Goal: Task Accomplishment & Management: Complete application form

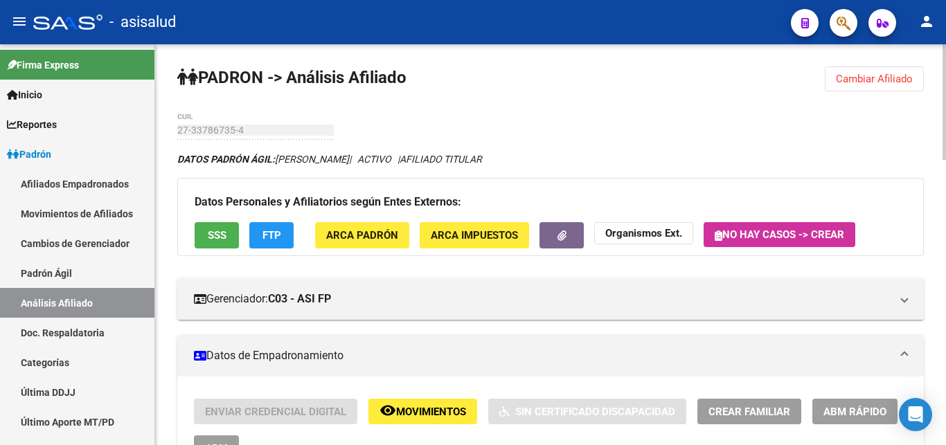
click at [852, 79] on span "Cambiar Afiliado" at bounding box center [874, 79] width 77 height 12
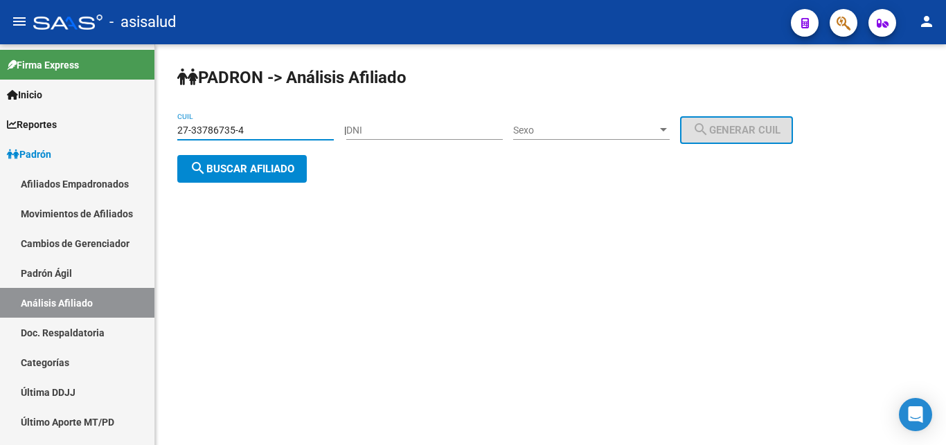
drag, startPoint x: 179, startPoint y: 127, endPoint x: 246, endPoint y: 129, distance: 66.5
click at [246, 129] on input "27-33786735-4" at bounding box center [255, 131] width 157 height 12
paste input "0-41543530-5"
type input "20-41543530-5"
click at [225, 168] on span "search Buscar afiliado" at bounding box center [242, 169] width 105 height 12
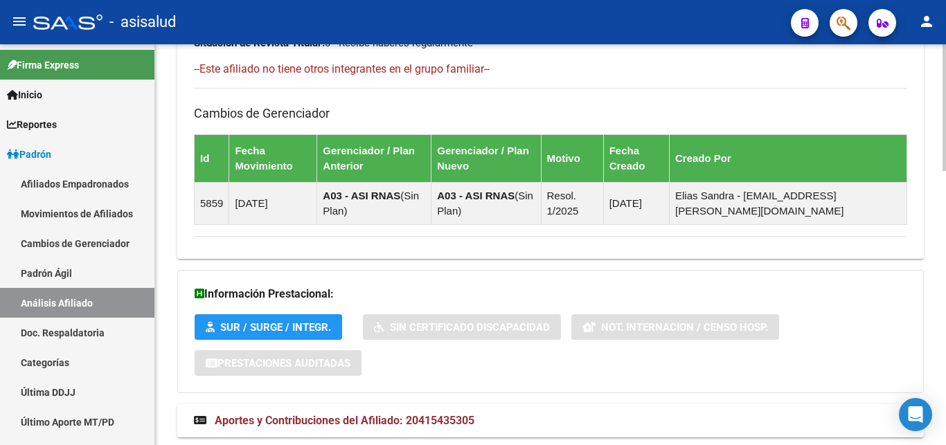
scroll to position [867, 0]
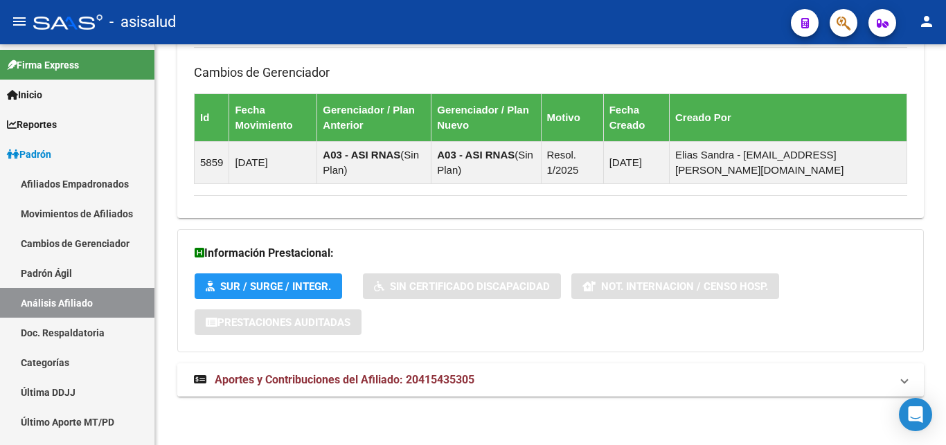
click at [316, 376] on span "Aportes y Contribuciones del Afiliado: 20415435305" at bounding box center [345, 379] width 260 height 13
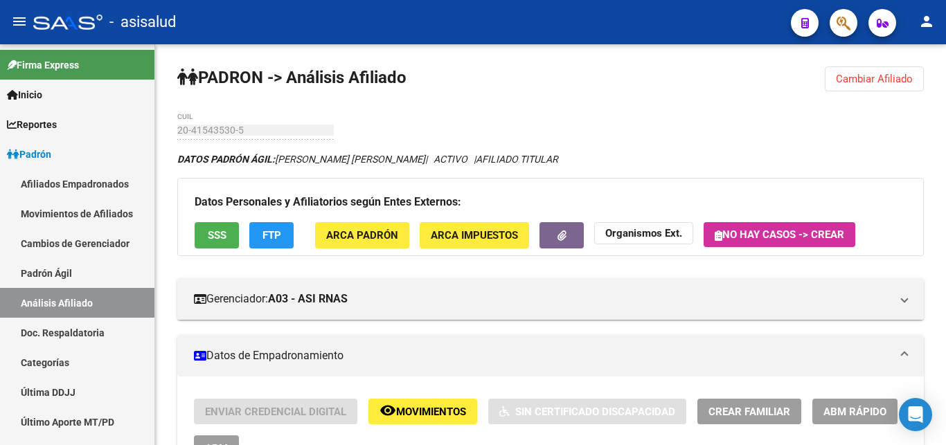
scroll to position [212, 0]
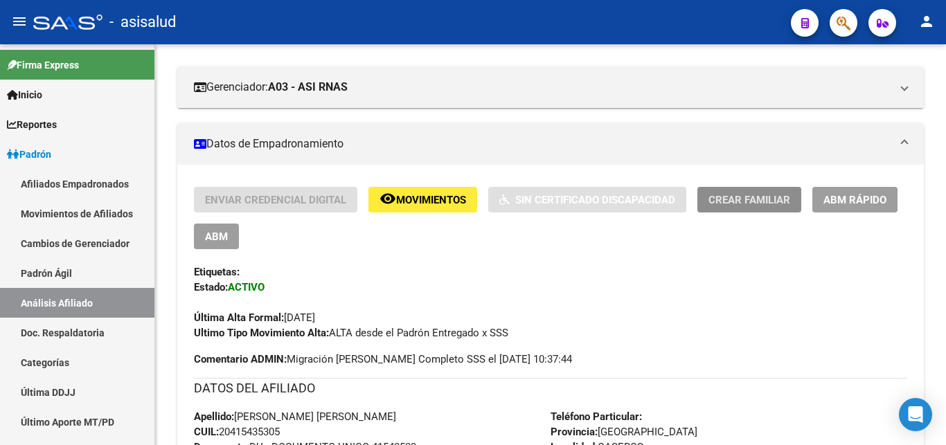
click at [753, 203] on span "Crear Familiar" at bounding box center [750, 200] width 82 height 12
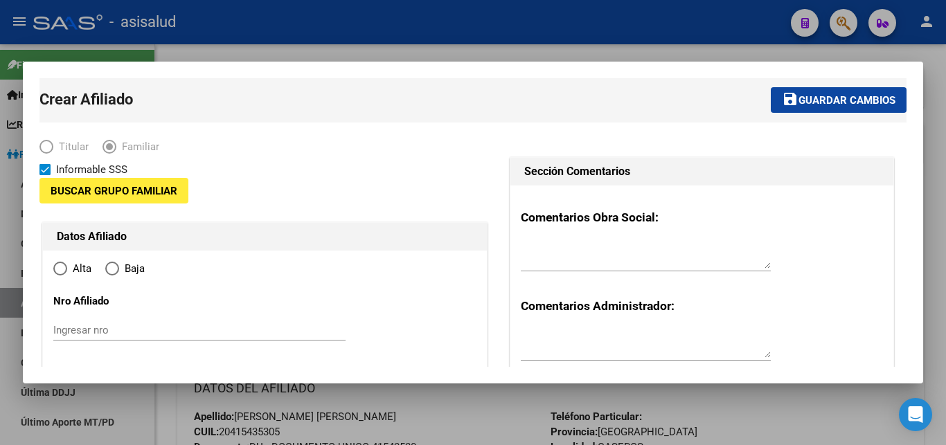
type input "30-54808315-6"
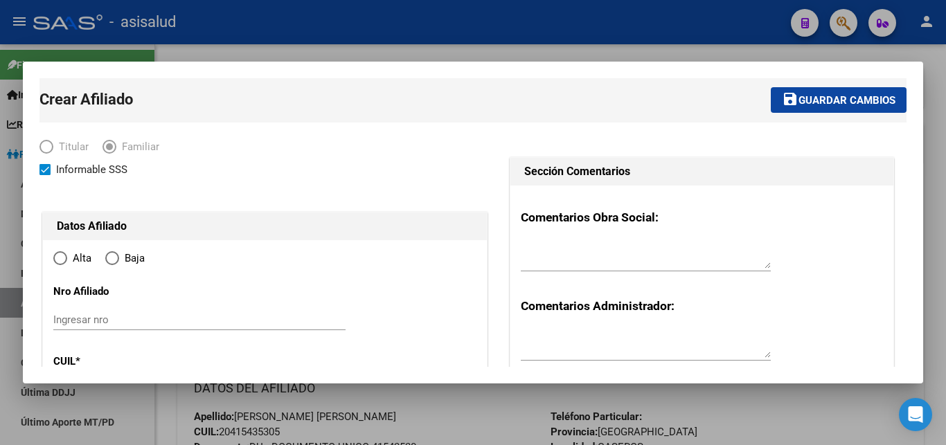
type input "CASEROS"
type input "1678"
type input "[PERSON_NAME]"
type input "00453"
radio input "true"
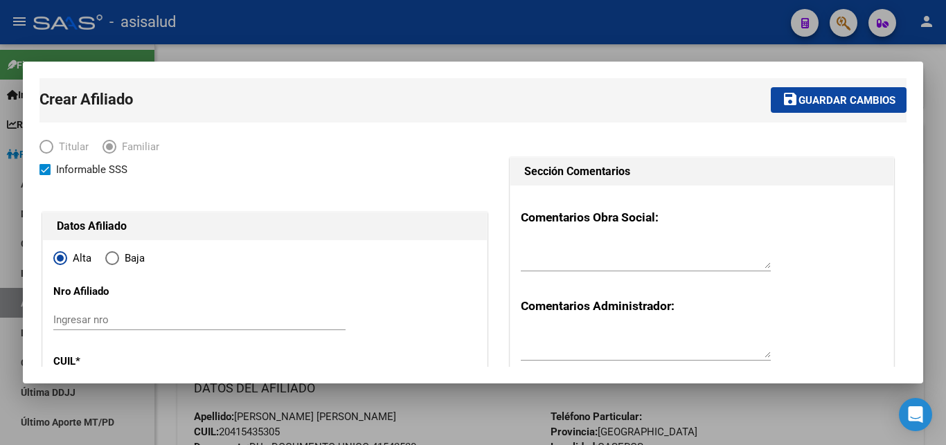
type input "30-54808315-6"
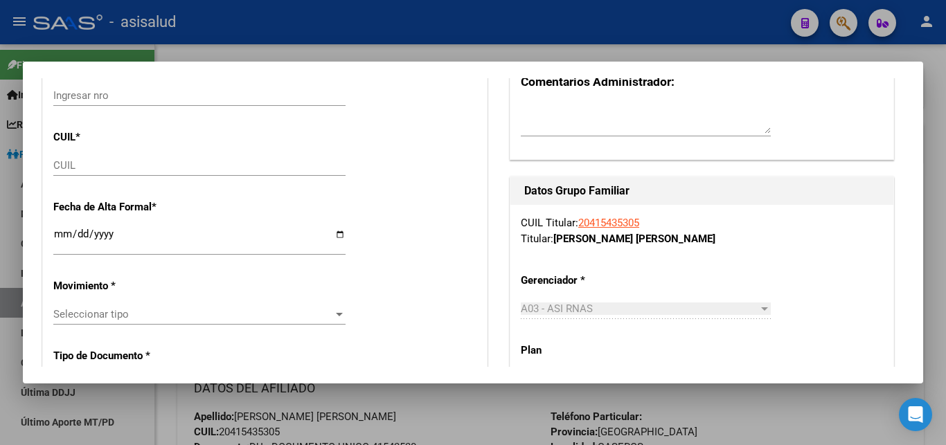
click at [67, 163] on input "CUIL" at bounding box center [199, 165] width 292 height 12
paste input "23-41283288-4"
type input "23-41283288-4"
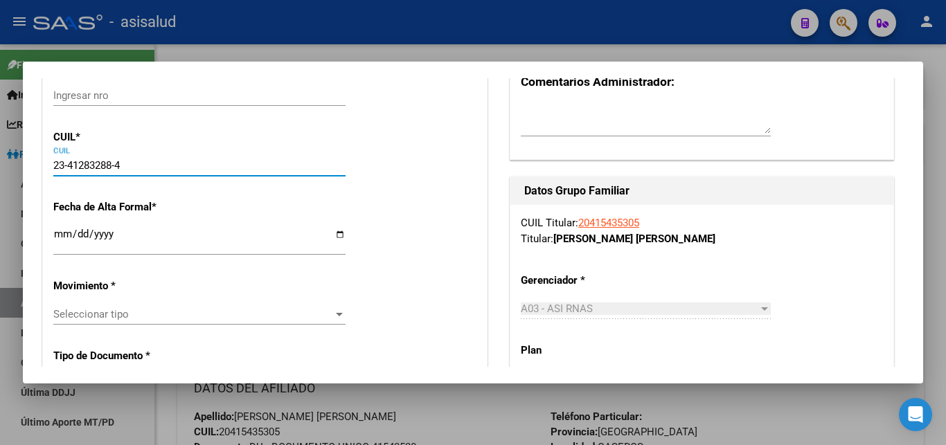
type input "41283288"
type input "[PERSON_NAME]"
type input "[DATE]"
type input "LAS LOMITAS"
type input "3630"
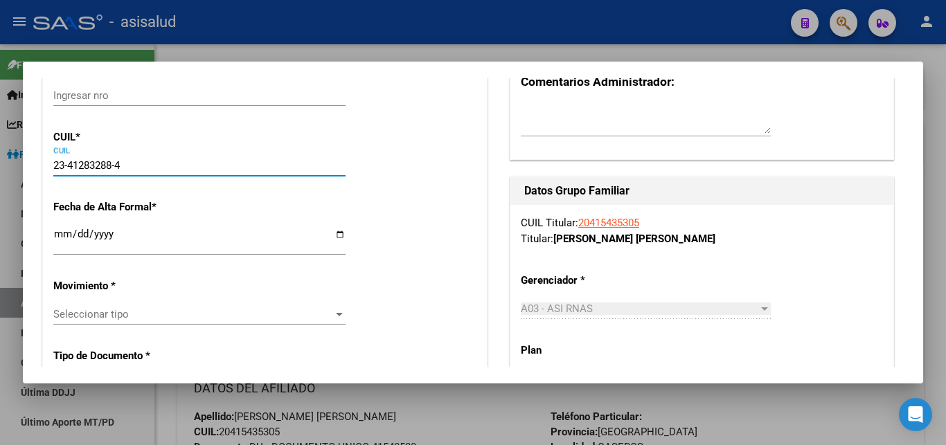
type input "CASA:"
type input "11"
type input "23-41283288-4"
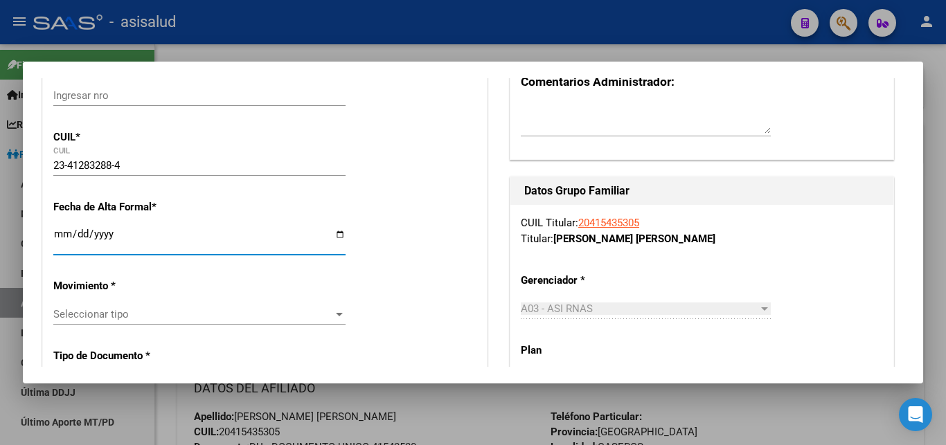
click at [62, 238] on input "Ingresar fecha" at bounding box center [199, 240] width 292 height 22
type input "[DATE]"
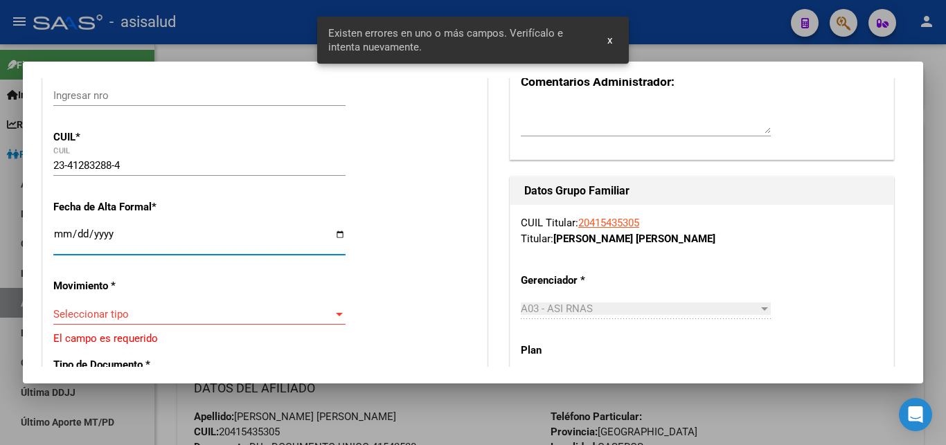
click at [333, 309] on div at bounding box center [339, 314] width 12 height 11
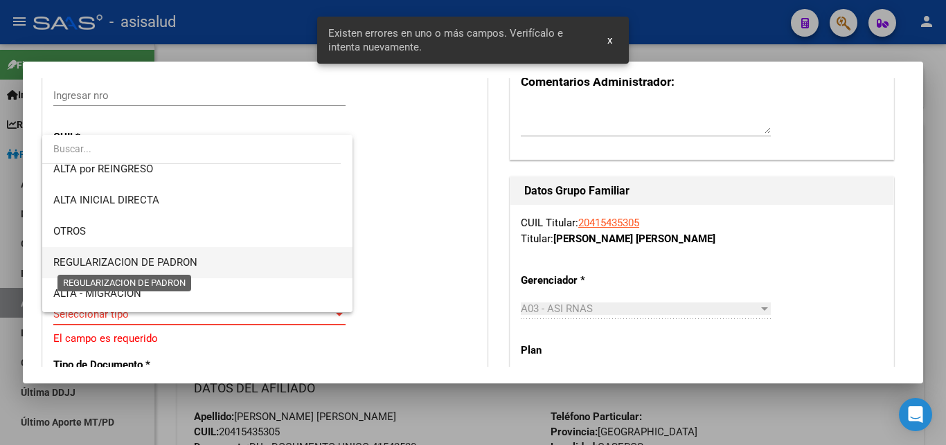
scroll to position [150, 0]
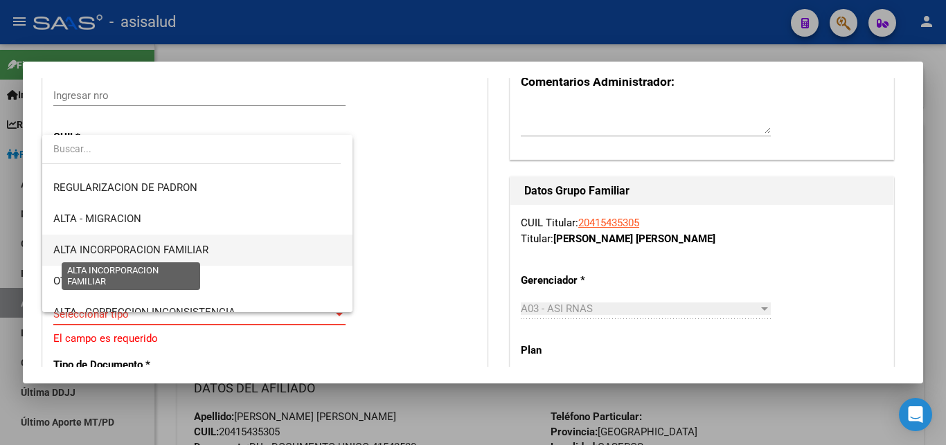
click at [184, 252] on span "ALTA INCORPORACION FAMILIAR" at bounding box center [130, 250] width 155 height 12
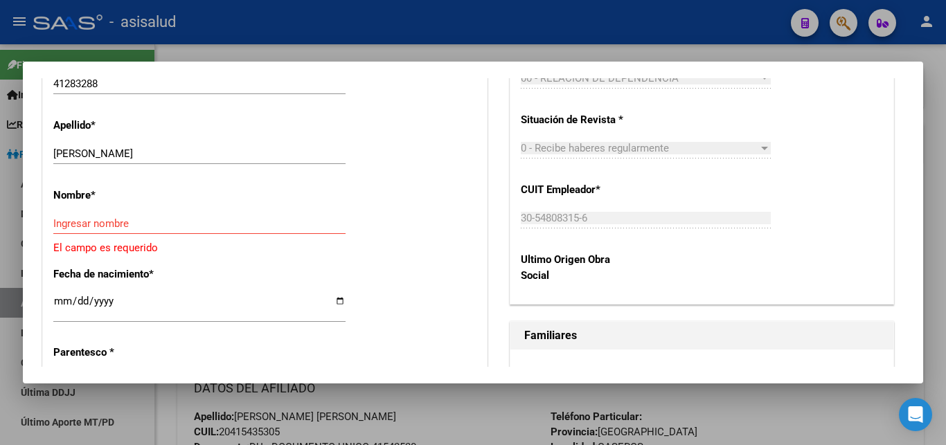
scroll to position [599, 0]
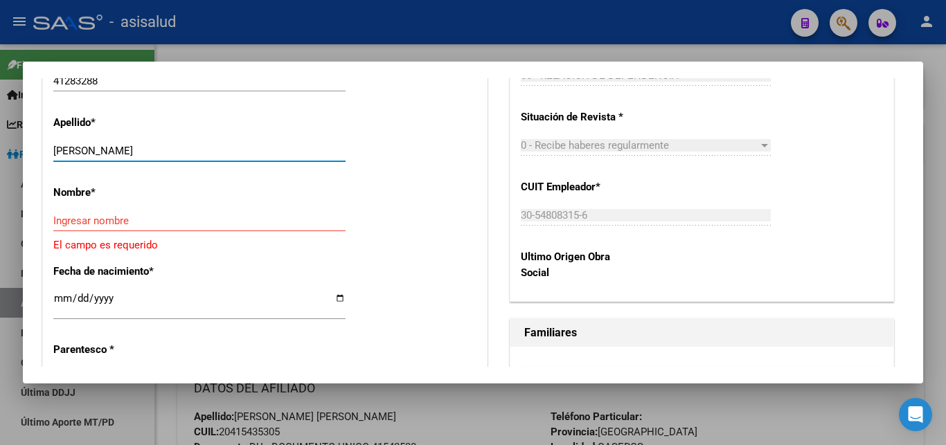
drag, startPoint x: 111, startPoint y: 141, endPoint x: 220, endPoint y: 140, distance: 108.8
click at [220, 145] on input "[PERSON_NAME]" at bounding box center [199, 151] width 292 height 12
type input "[PERSON_NAME]"
click at [65, 215] on input "Ingresar nombre" at bounding box center [199, 221] width 292 height 12
paste input "[PERSON_NAME]"
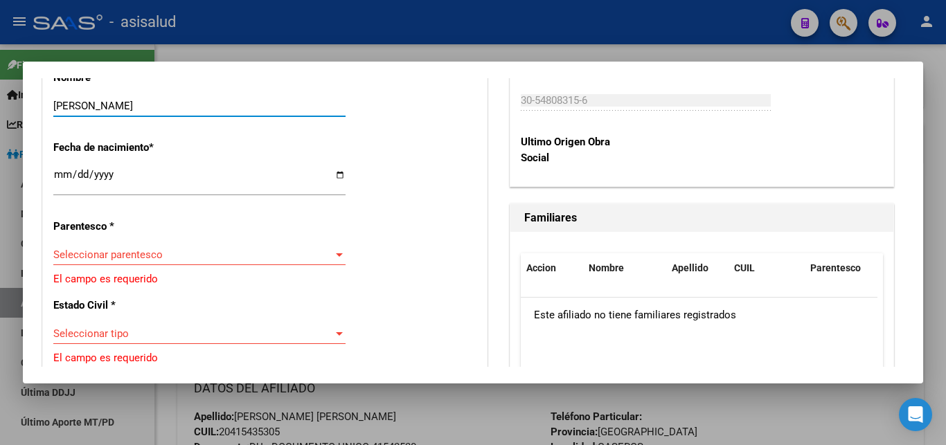
scroll to position [748, 0]
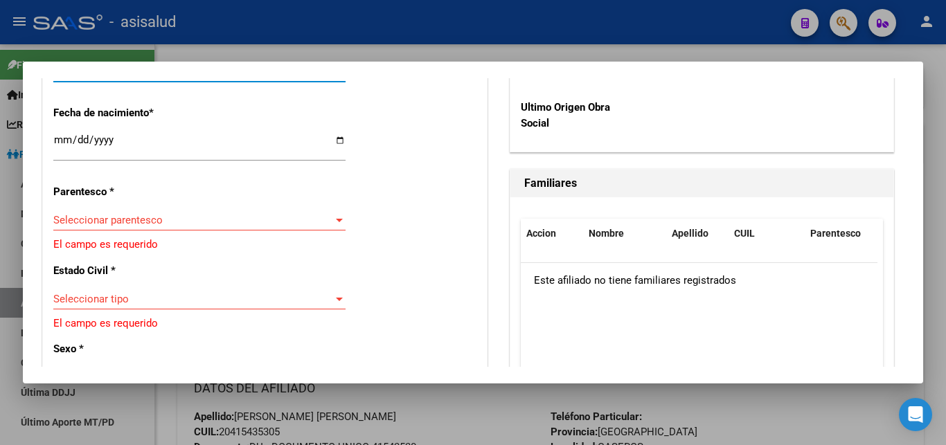
type input "[PERSON_NAME]"
click at [335, 215] on div at bounding box center [339, 220] width 12 height 11
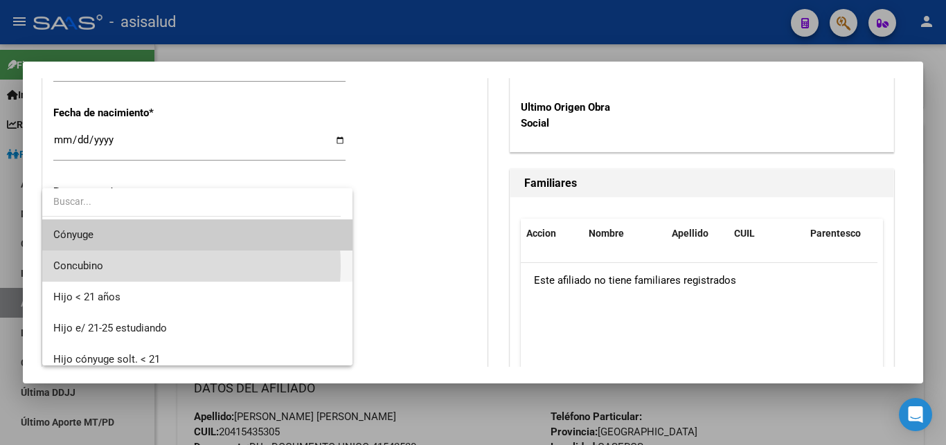
click at [111, 266] on span "Concubino" at bounding box center [197, 266] width 288 height 31
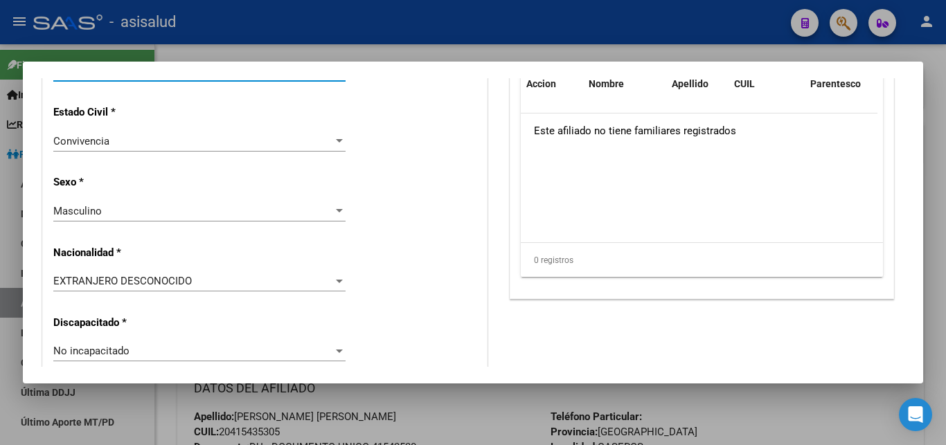
scroll to position [973, 0]
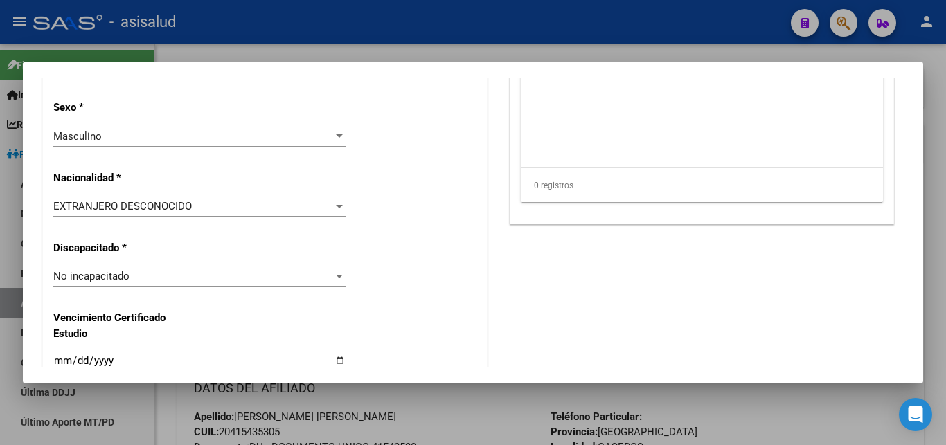
click at [333, 201] on div at bounding box center [339, 206] width 12 height 11
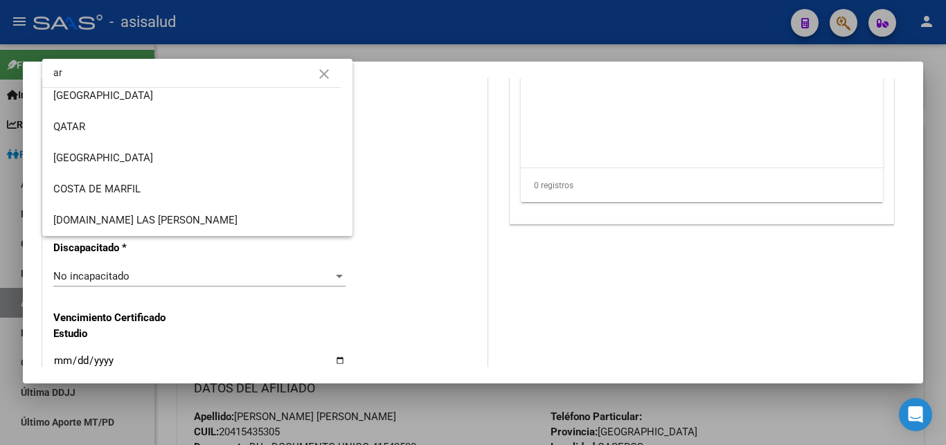
scroll to position [0, 0]
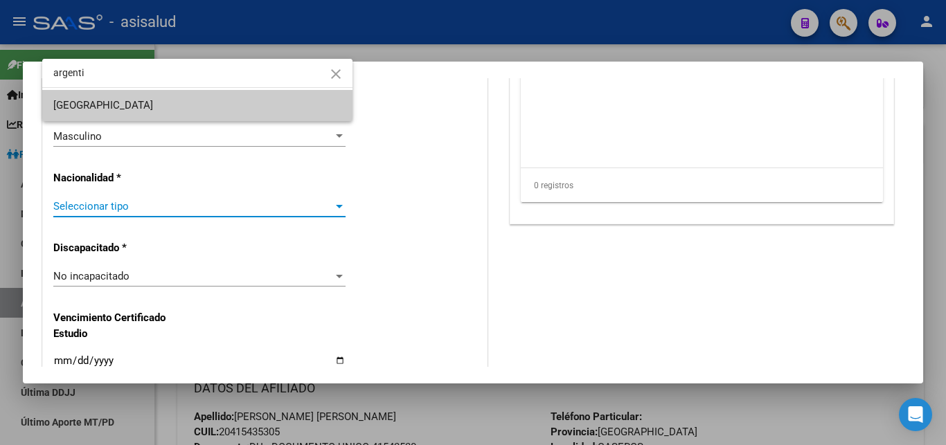
type input "argenti"
click at [125, 112] on span "[GEOGRAPHIC_DATA]" at bounding box center [197, 105] width 288 height 31
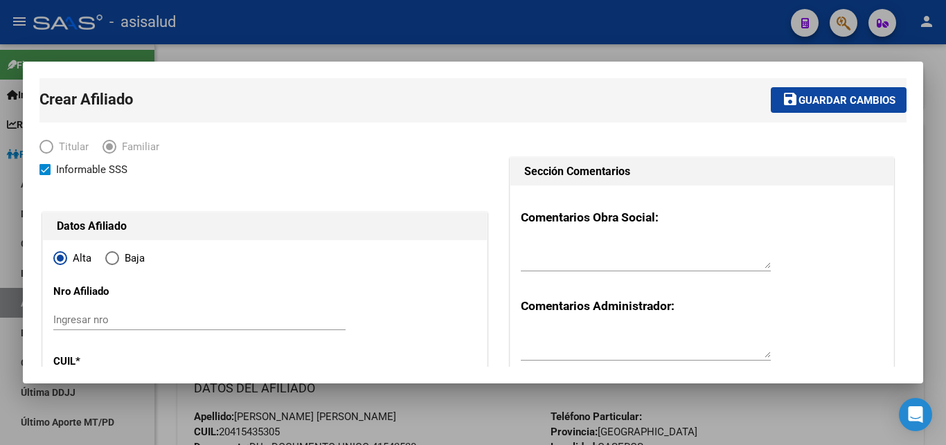
click at [841, 98] on span "Guardar cambios" at bounding box center [847, 100] width 97 height 12
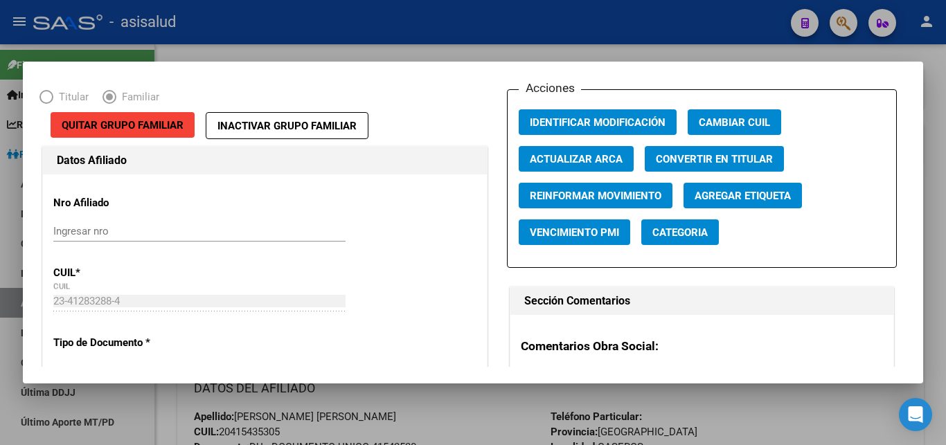
scroll to position [75, 0]
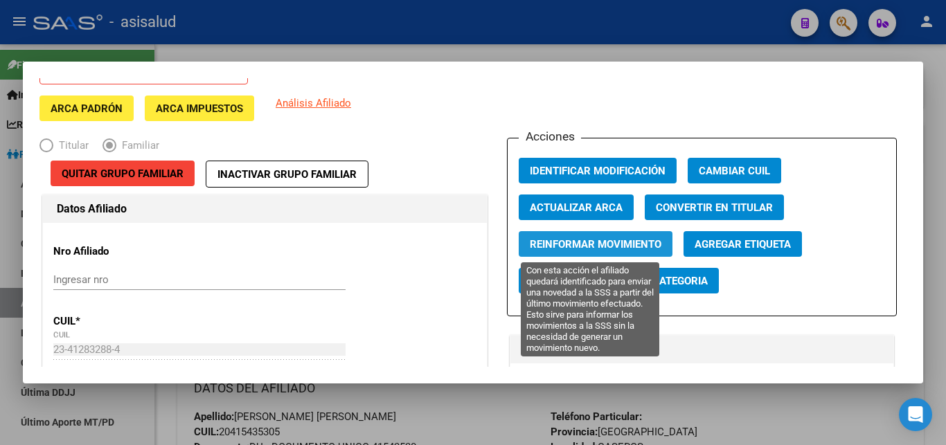
click at [596, 247] on span "Reinformar Movimiento" at bounding box center [596, 244] width 132 height 12
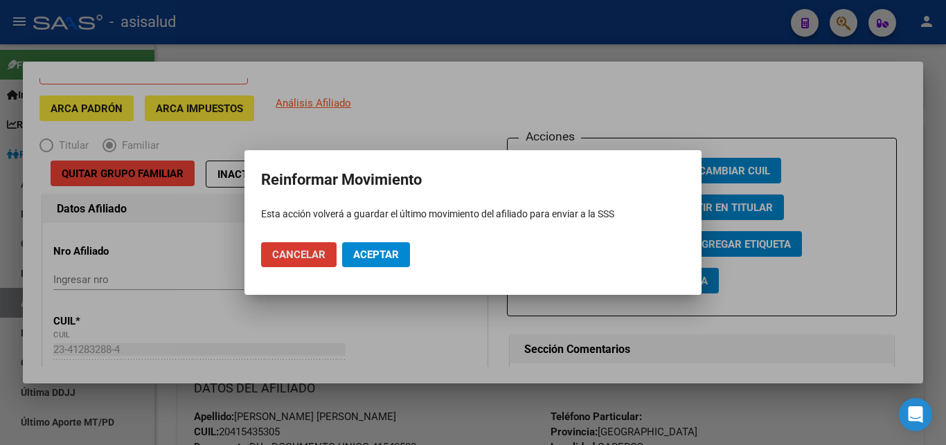
click at [691, 93] on div at bounding box center [473, 222] width 946 height 445
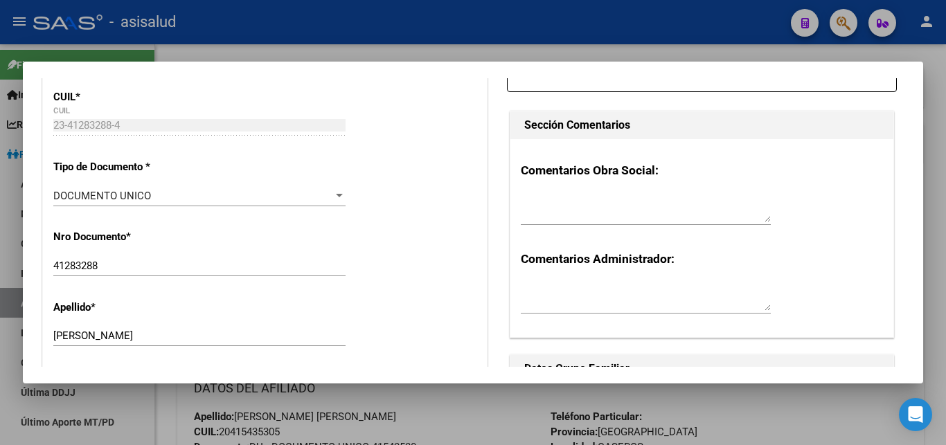
scroll to position [0, 0]
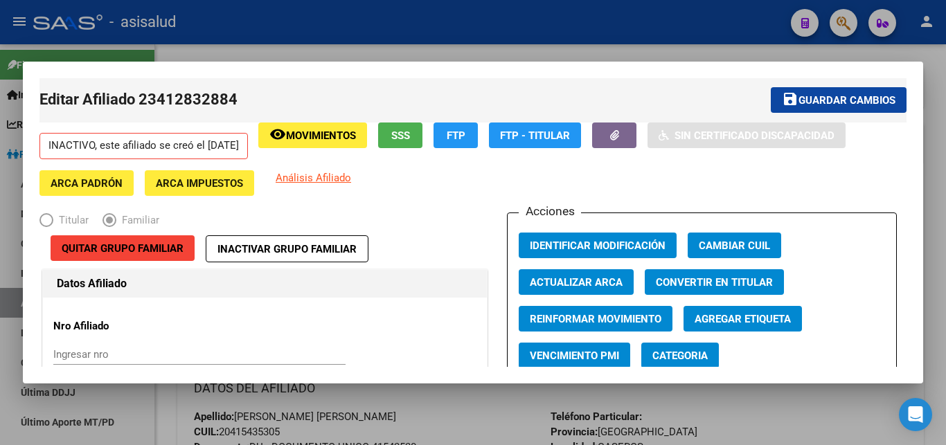
click at [946, 189] on div at bounding box center [473, 222] width 946 height 445
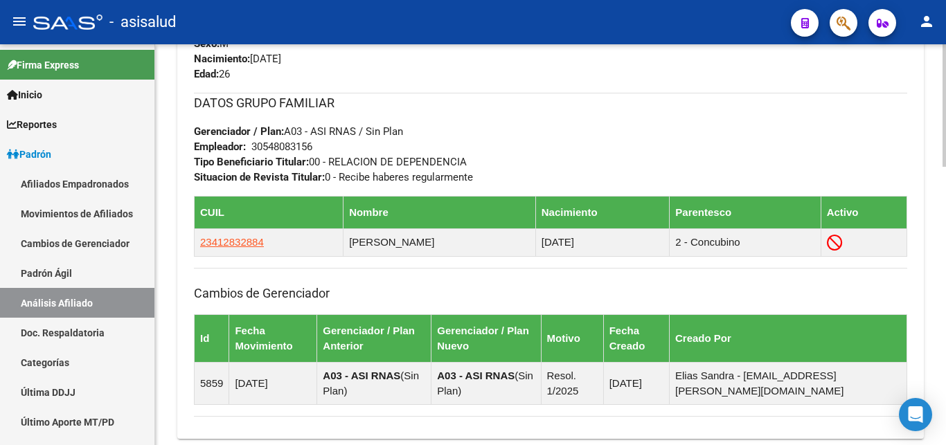
scroll to position [707, 0]
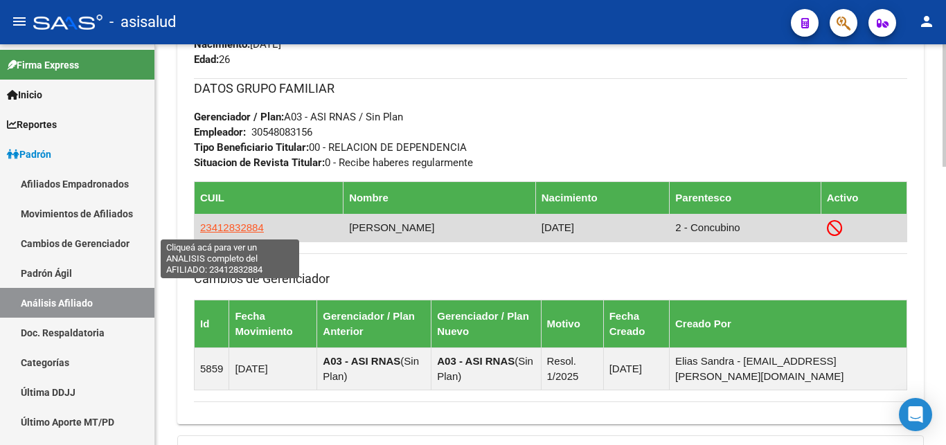
click at [232, 227] on span "23412832884" at bounding box center [232, 228] width 64 height 12
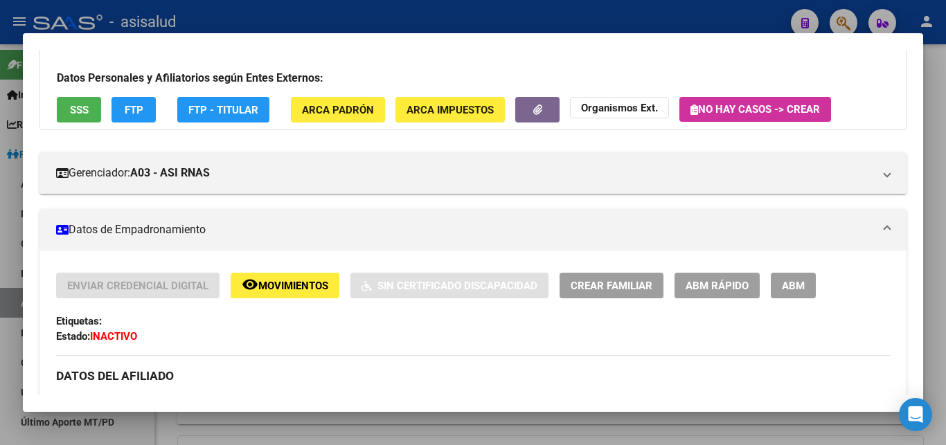
scroll to position [150, 0]
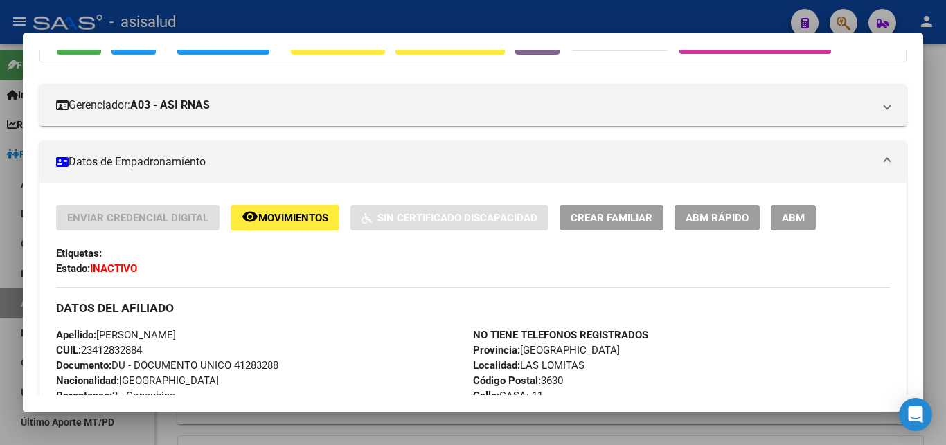
click at [709, 217] on span "ABM Rápido" at bounding box center [717, 218] width 63 height 12
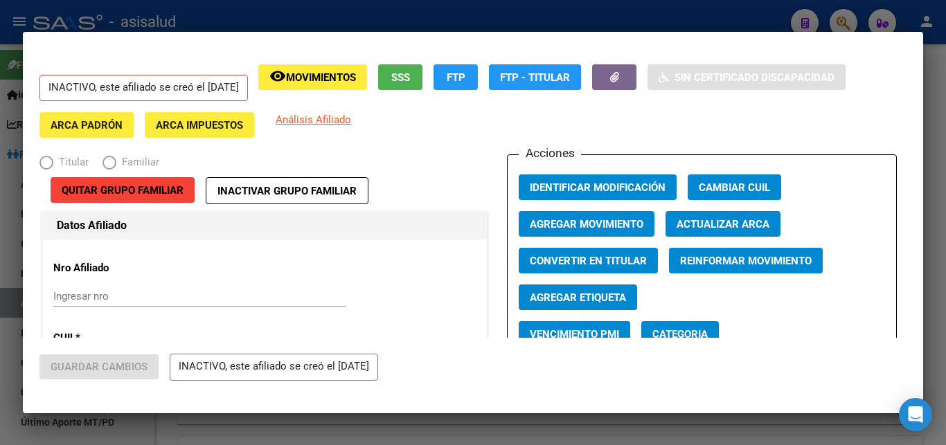
radio input "true"
type input "30-54808315-6"
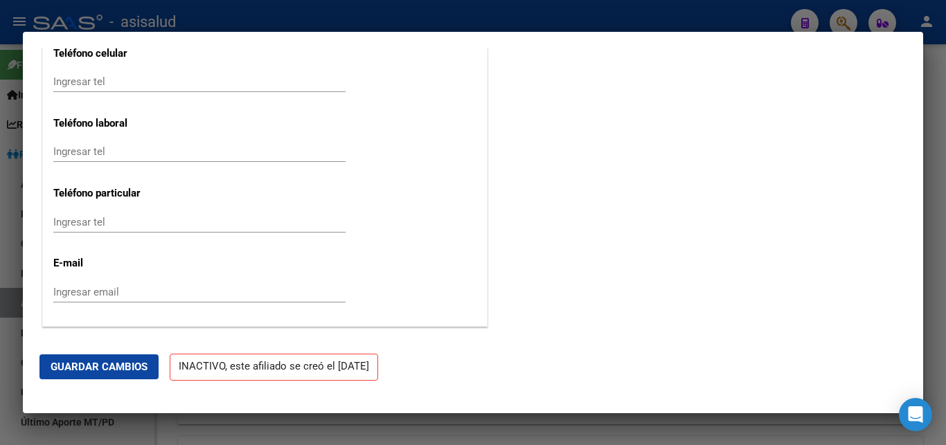
scroll to position [1762, 0]
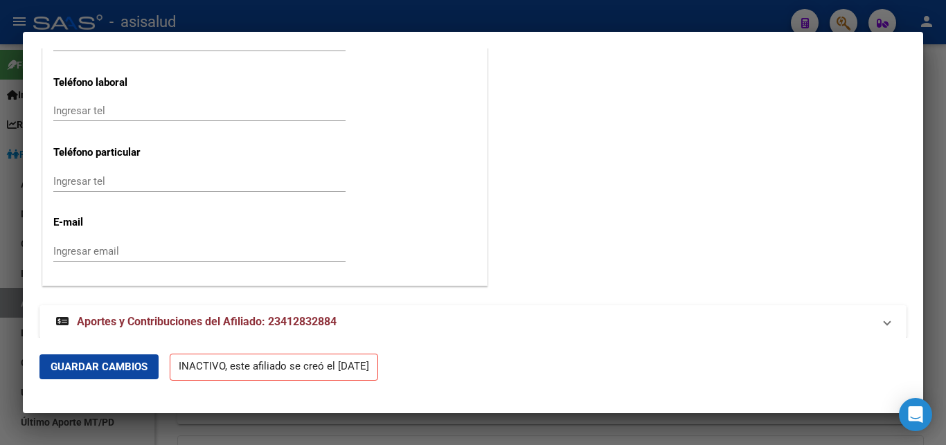
click at [284, 368] on p "INACTIVO, este afiliado se creó el [DATE]" at bounding box center [274, 367] width 209 height 27
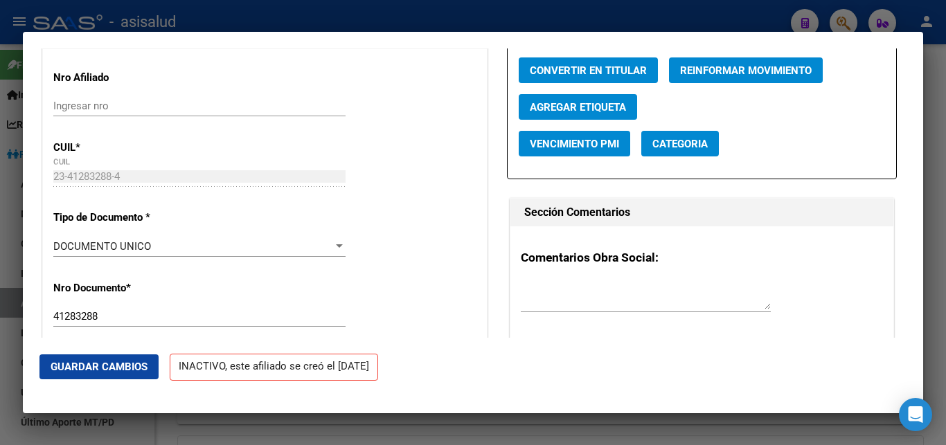
scroll to position [0, 0]
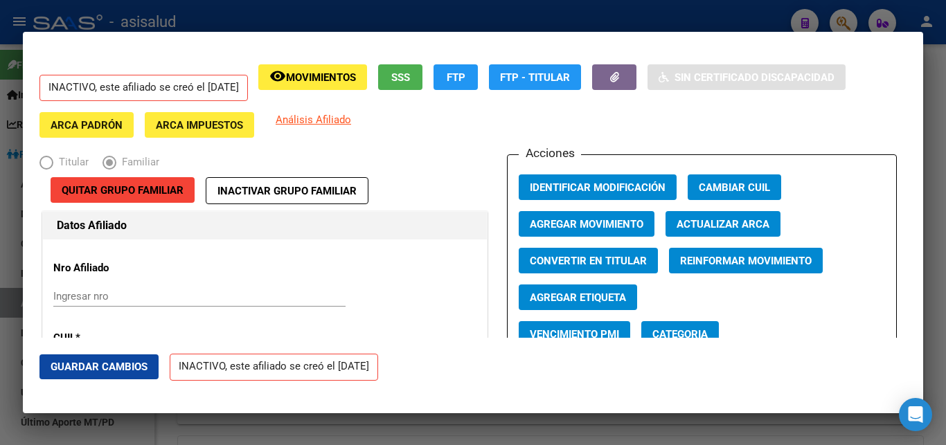
click at [575, 227] on span "Agregar Movimiento" at bounding box center [587, 224] width 114 height 12
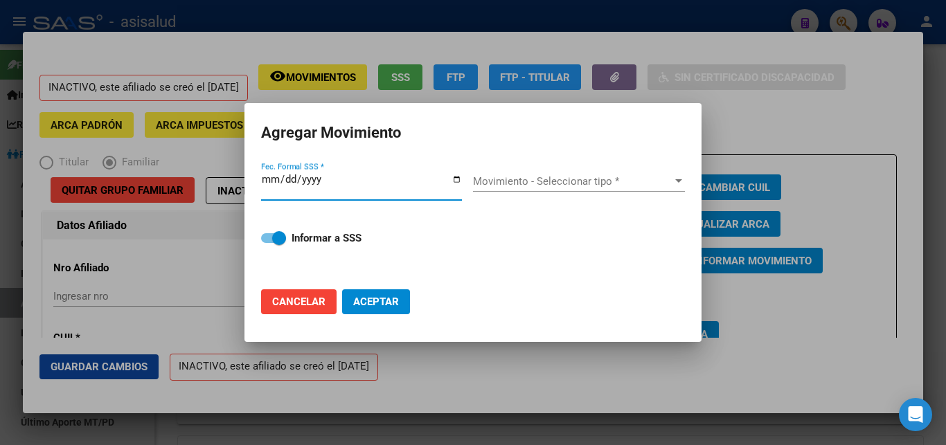
type input "2025-09-08"
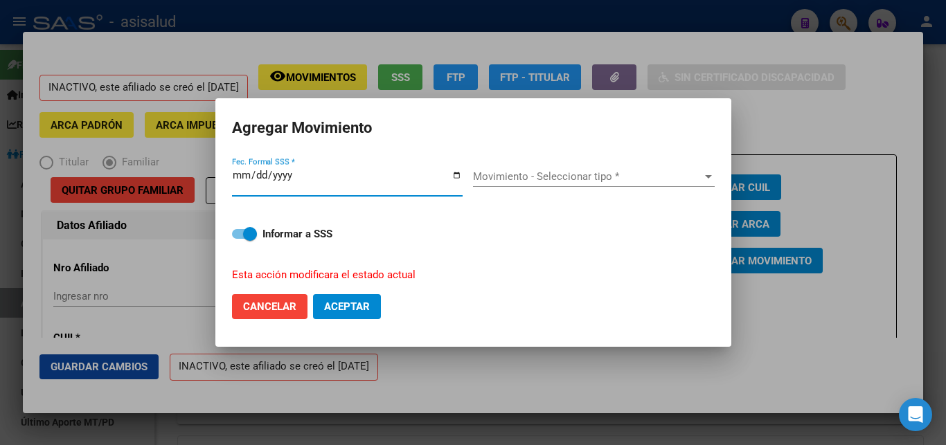
click at [313, 294] on button "Aceptar" at bounding box center [347, 306] width 68 height 25
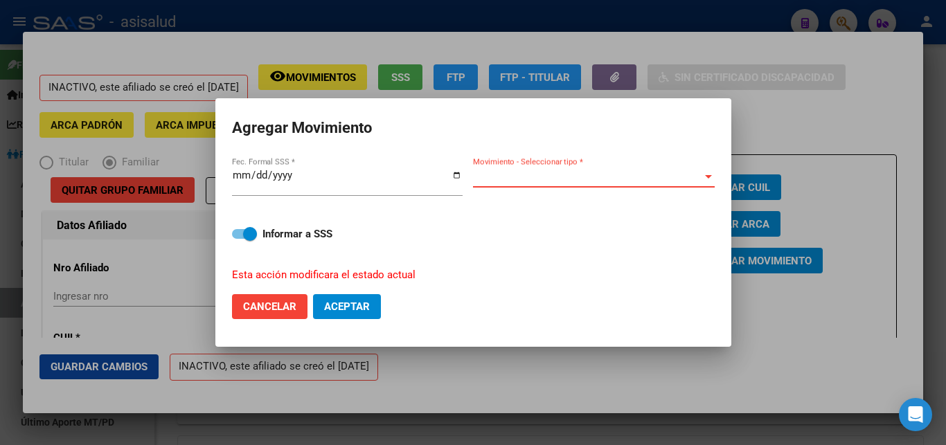
click at [704, 177] on div at bounding box center [708, 176] width 12 height 11
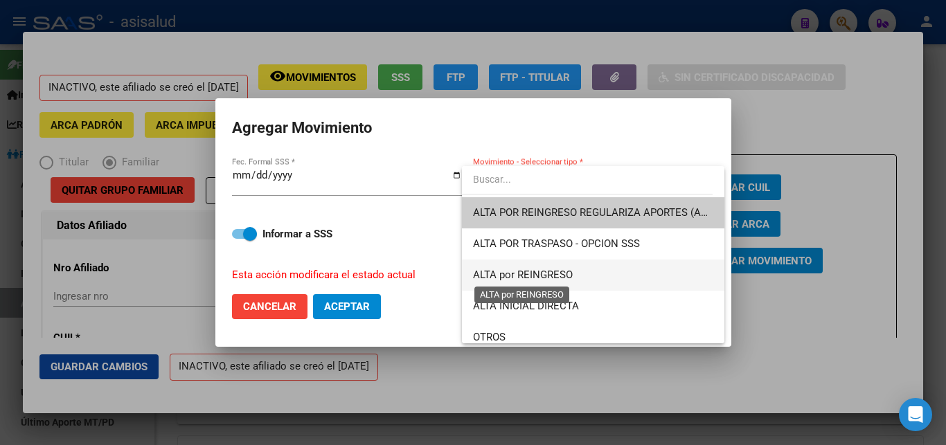
click at [546, 273] on span "ALTA por REINGRESO" at bounding box center [523, 275] width 100 height 12
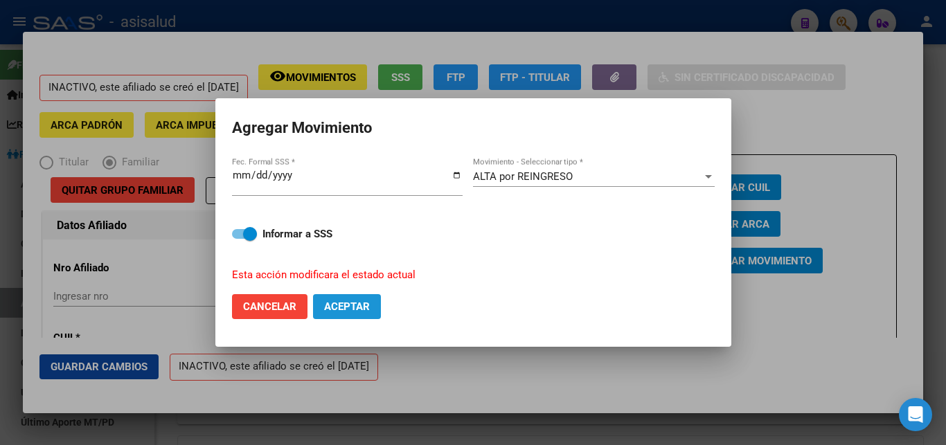
click at [339, 303] on span "Aceptar" at bounding box center [347, 307] width 46 height 12
checkbox input "false"
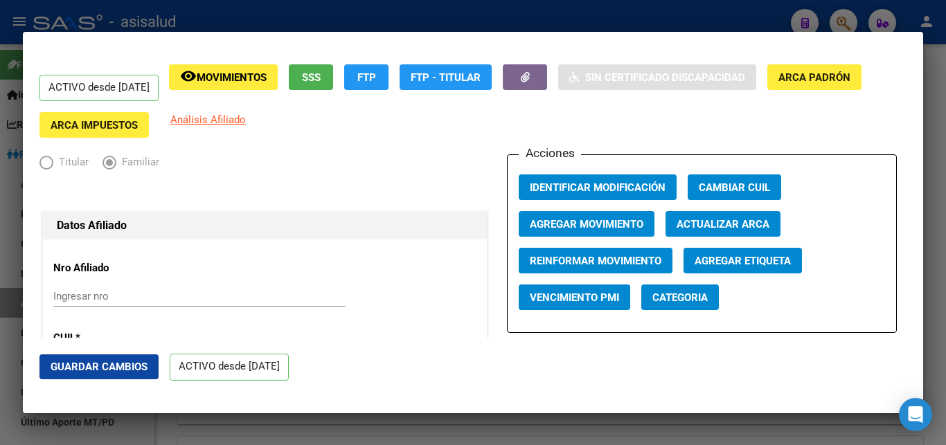
click at [571, 32] on div at bounding box center [473, 222] width 946 height 445
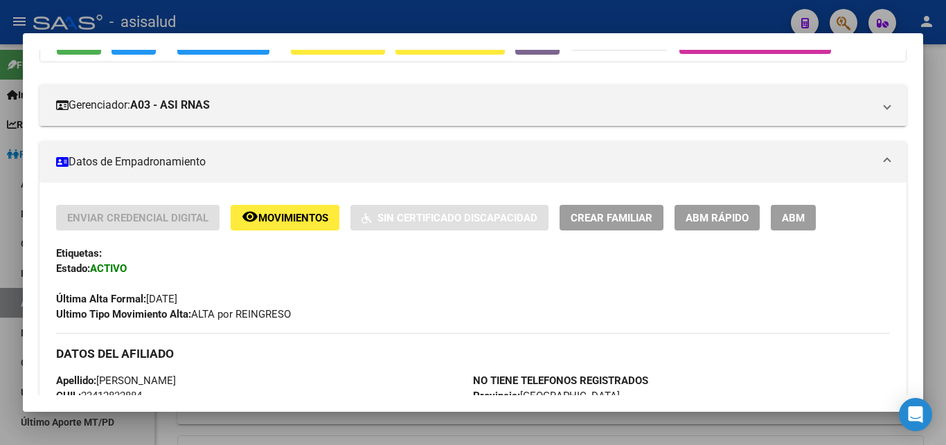
click at [937, 236] on div at bounding box center [473, 222] width 946 height 445
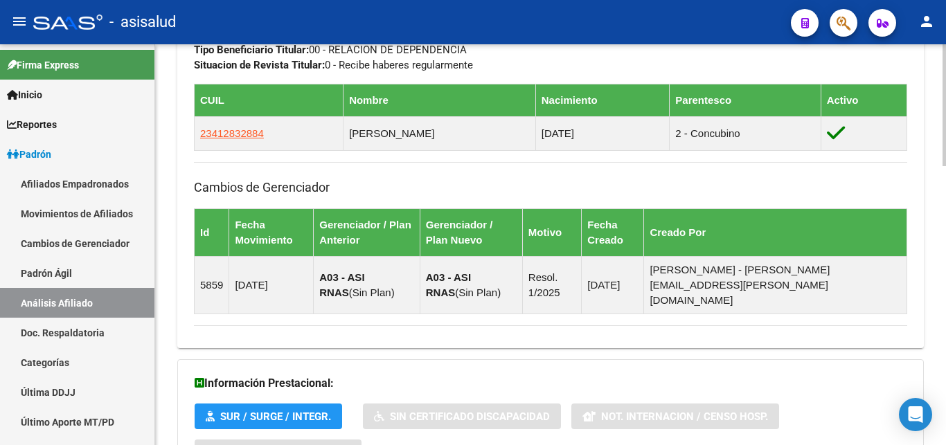
scroll to position [848, 0]
